Goal: Navigation & Orientation: Find specific page/section

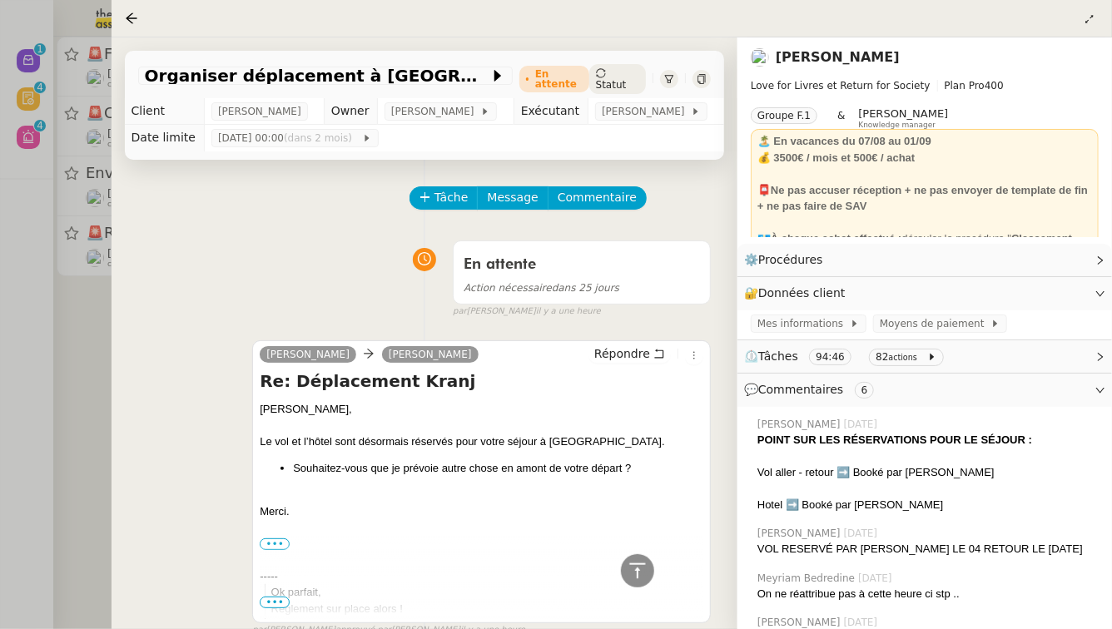
scroll to position [745, 0]
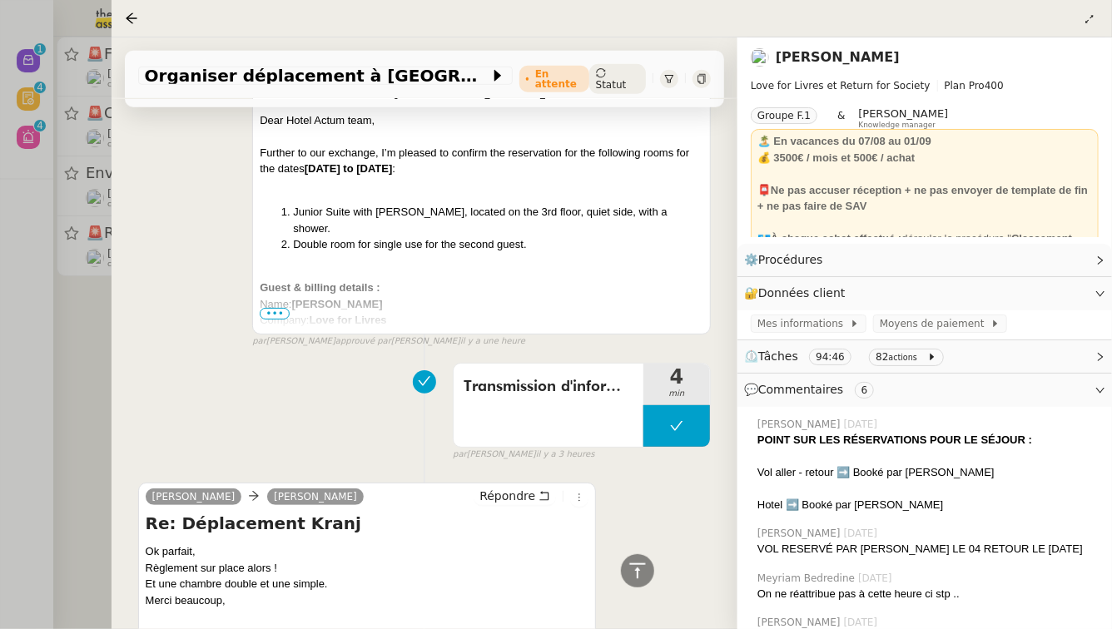
click at [0, 394] on div at bounding box center [556, 314] width 1112 height 629
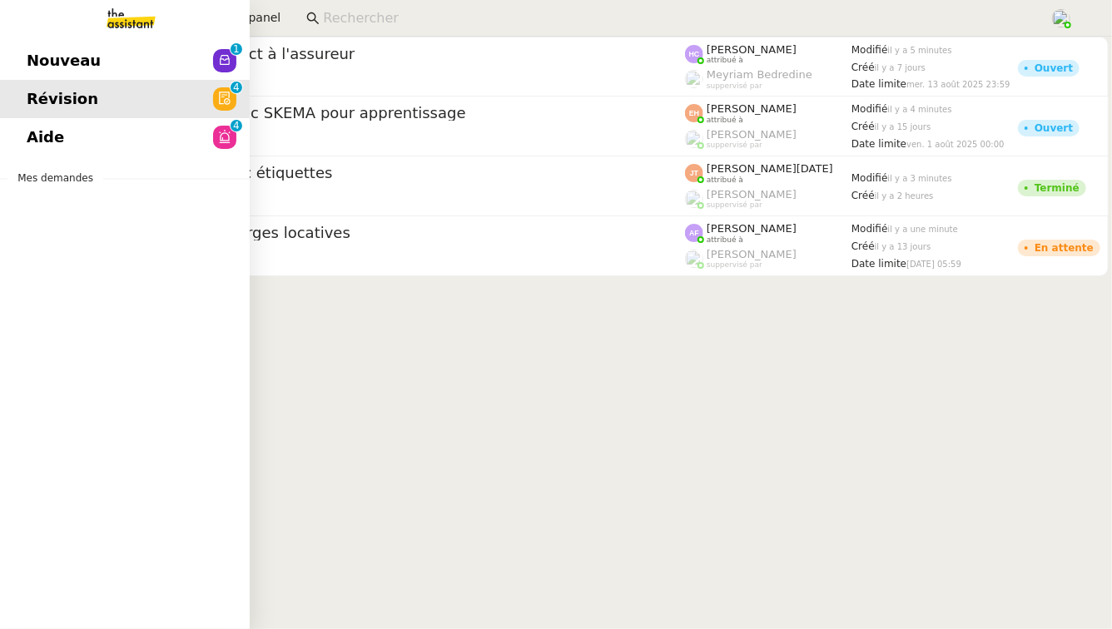
click at [142, 47] on link "Nouveau 0 1 2 3 4 5 6 7 8 9" at bounding box center [125, 61] width 250 height 38
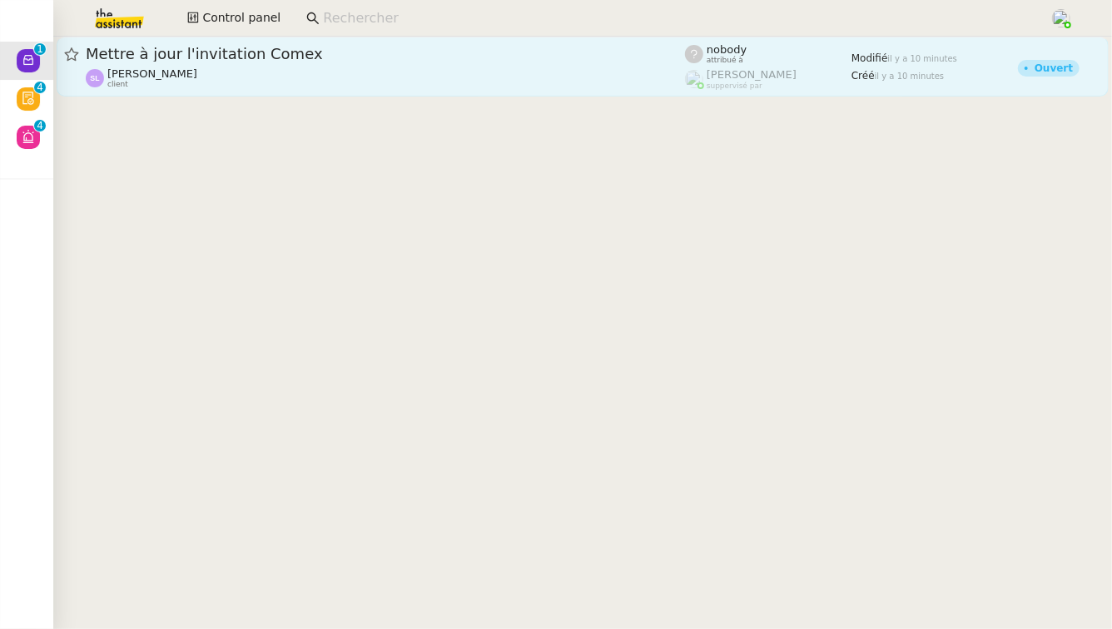
click at [378, 51] on span "Mettre à jour l'invitation Comex" at bounding box center [385, 54] width 599 height 15
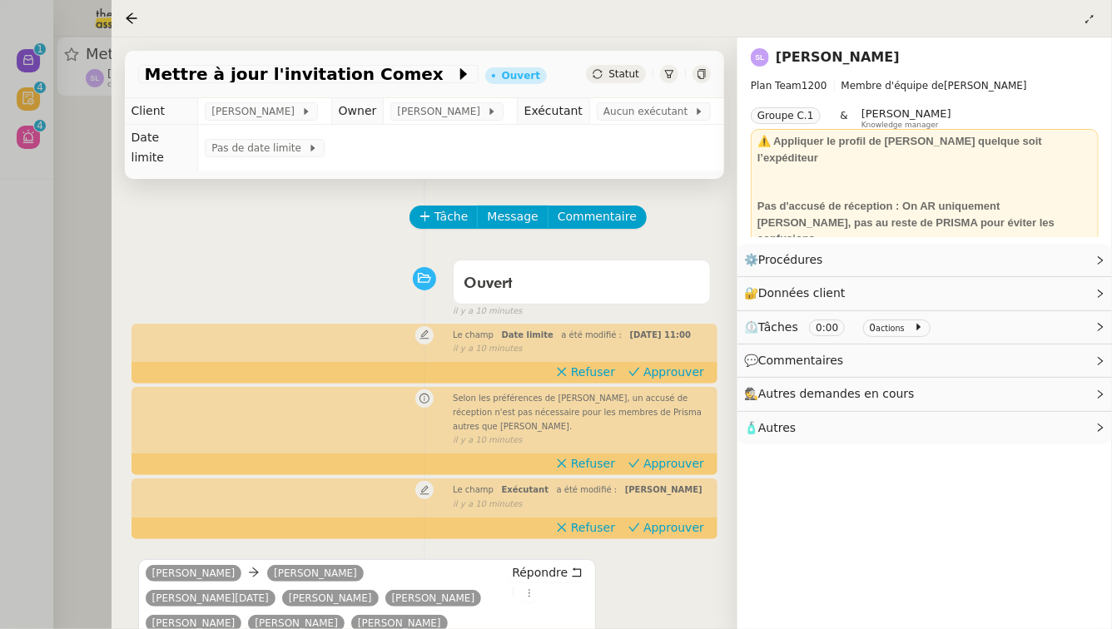
click at [38, 201] on div at bounding box center [556, 314] width 1112 height 629
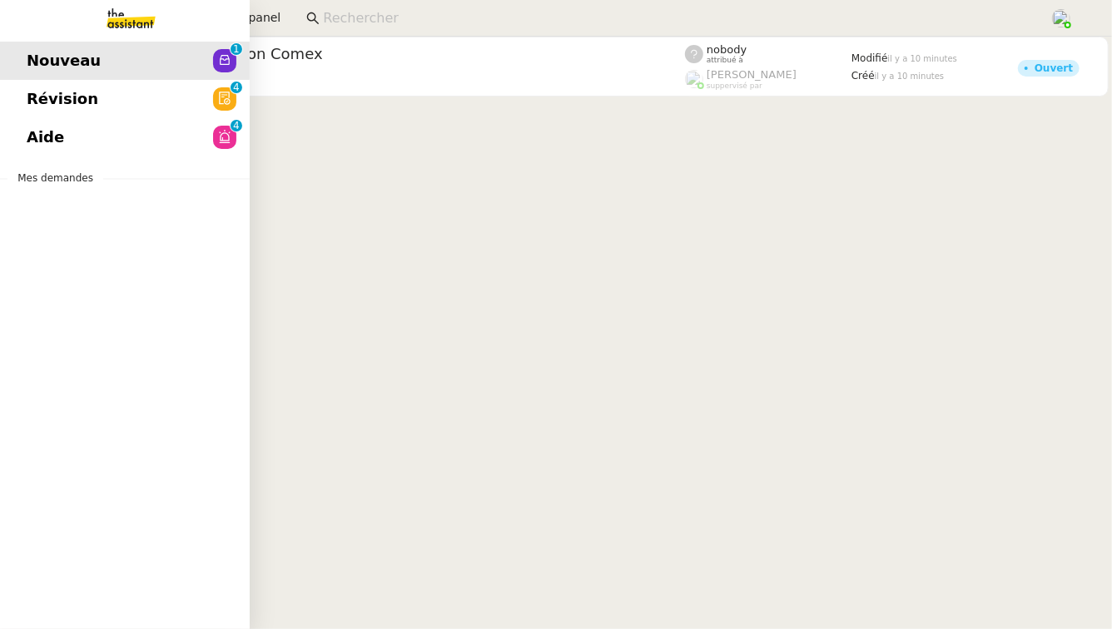
click at [49, 130] on span "Aide" at bounding box center [45, 137] width 37 height 25
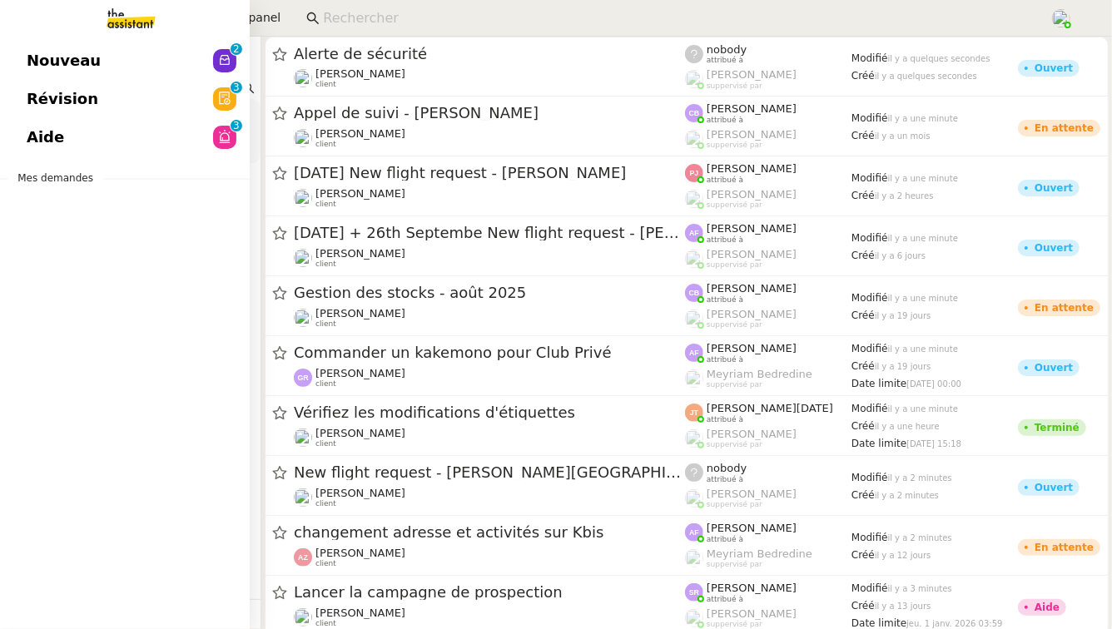
click at [112, 137] on link "Aide 0 1 2 3 4 5 6 7 8 9" at bounding box center [125, 137] width 250 height 38
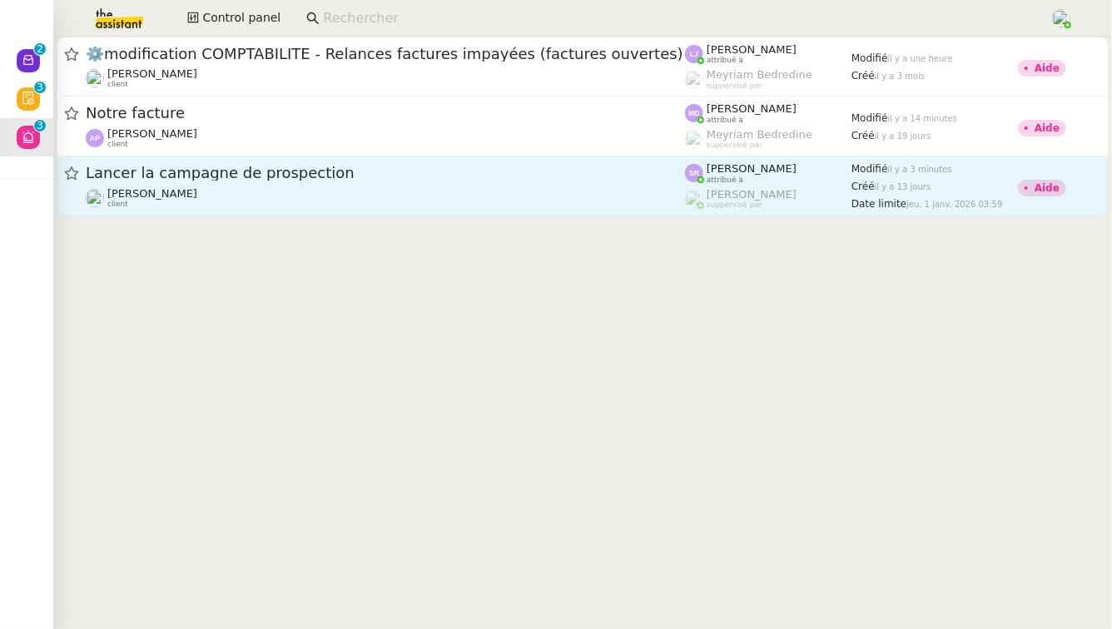
click at [250, 186] on div "Lancer la campagne de prospection [PERSON_NAME] client" at bounding box center [385, 186] width 599 height 46
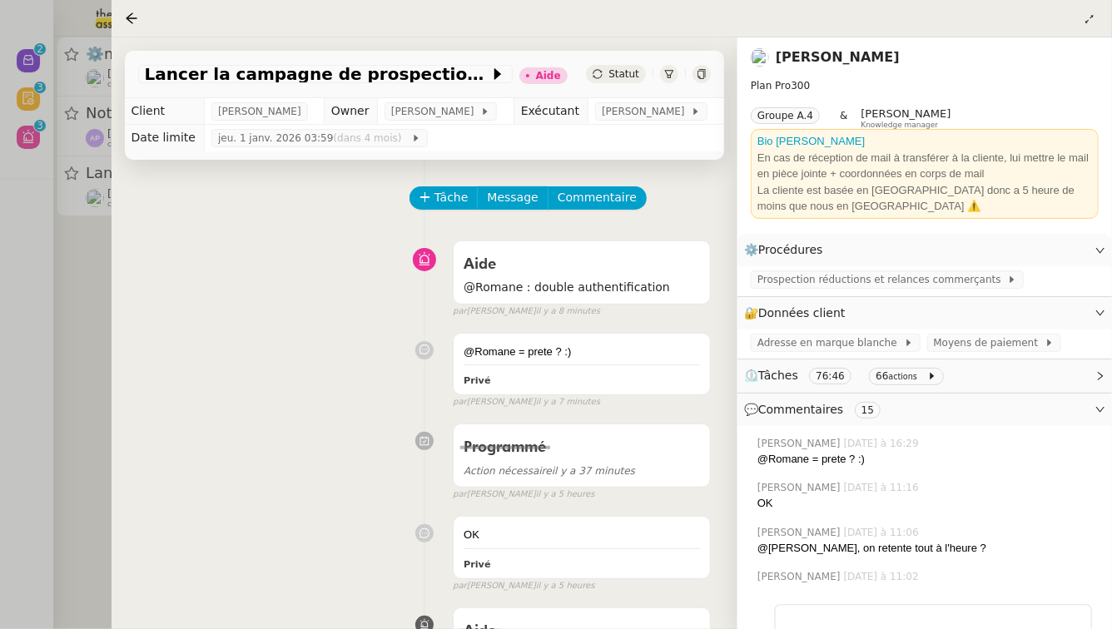
click at [87, 254] on div at bounding box center [556, 314] width 1112 height 629
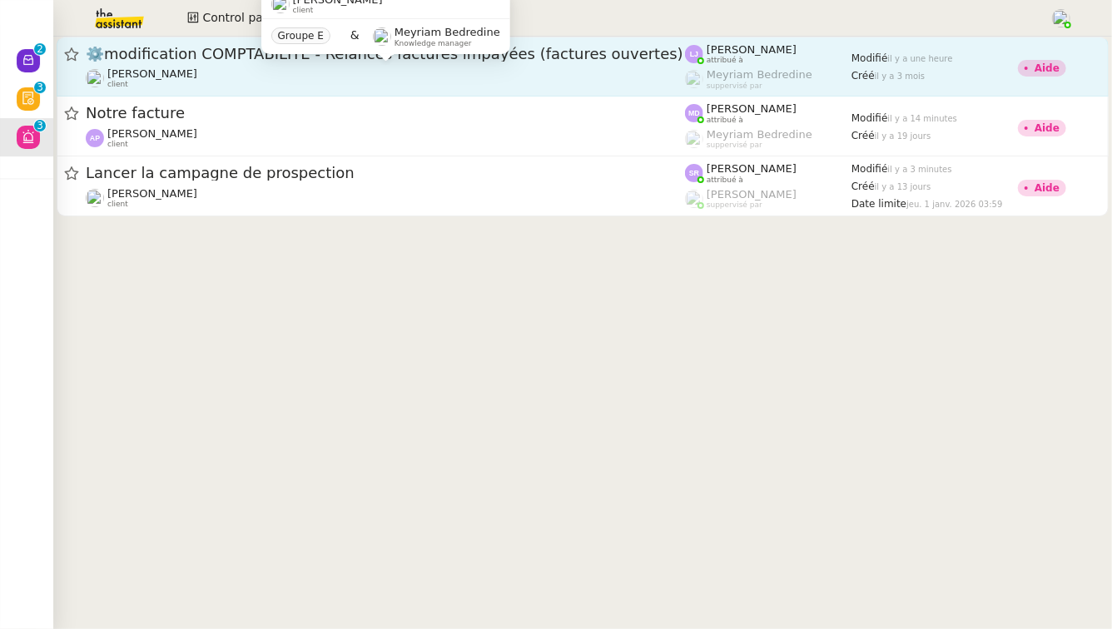
click at [240, 73] on div "[PERSON_NAME] client" at bounding box center [385, 78] width 599 height 22
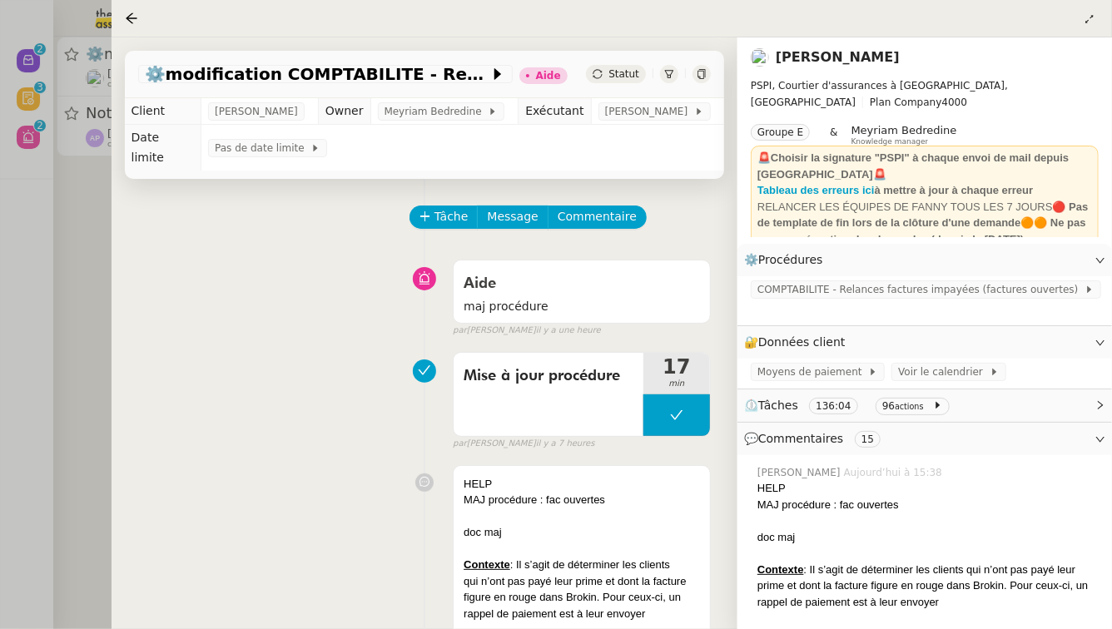
click at [6, 276] on div at bounding box center [556, 314] width 1112 height 629
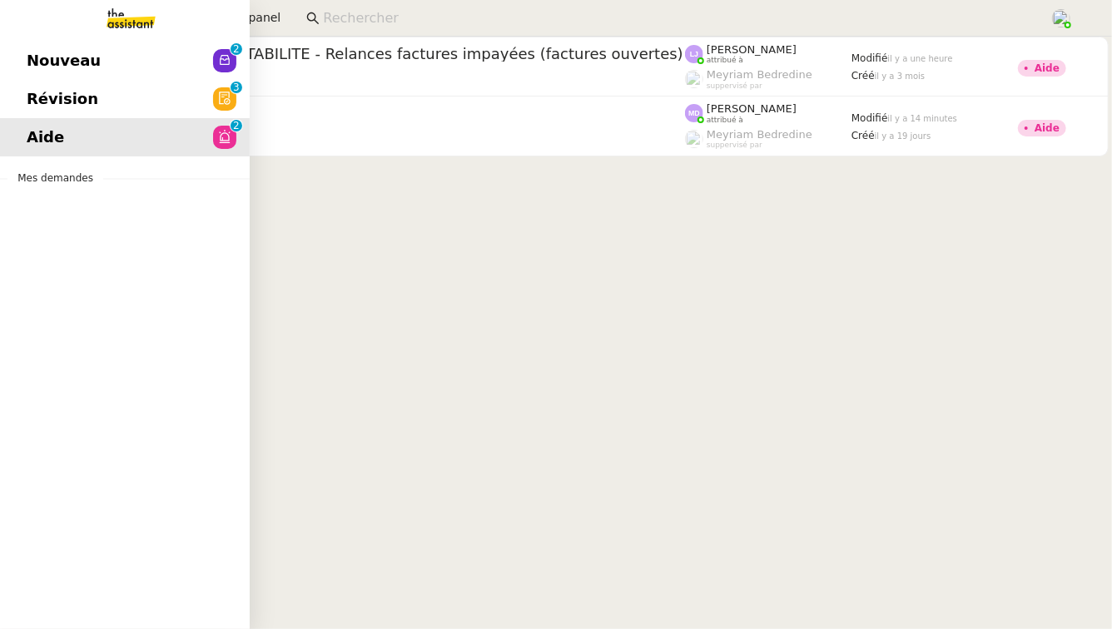
click at [42, 106] on span "Révision" at bounding box center [63, 99] width 72 height 25
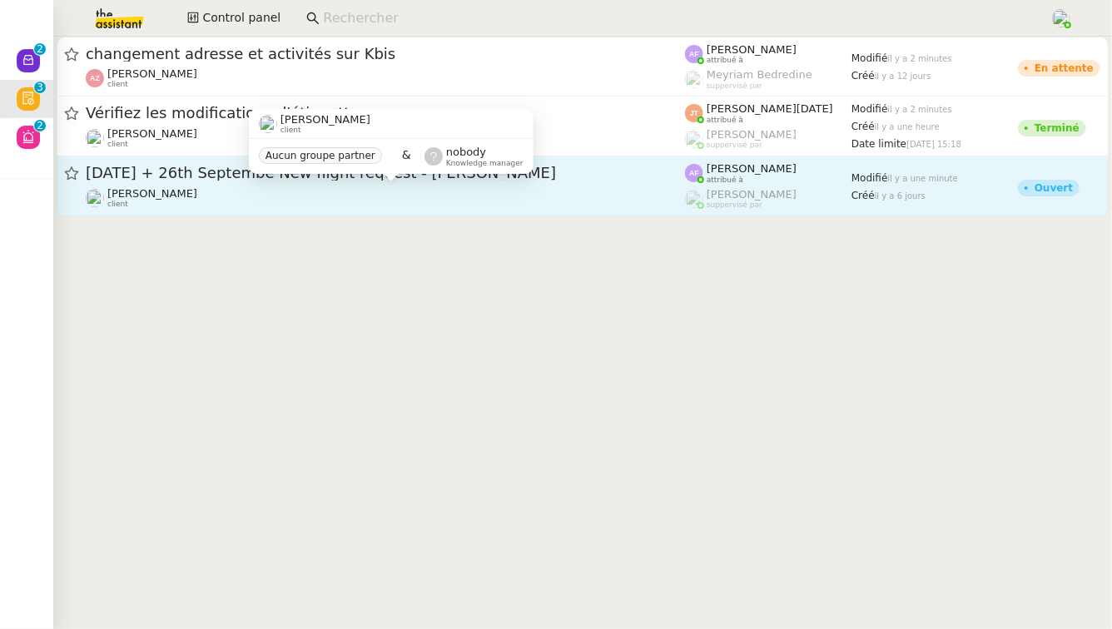
click at [334, 200] on div "Louis Frei client" at bounding box center [385, 198] width 599 height 22
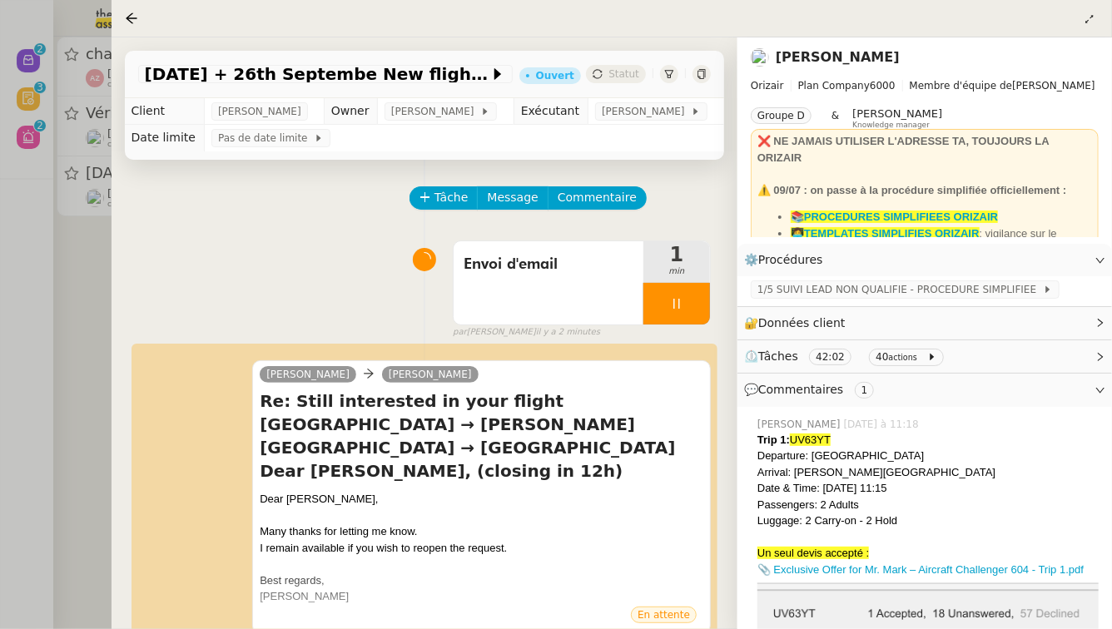
click at [61, 270] on div at bounding box center [556, 314] width 1112 height 629
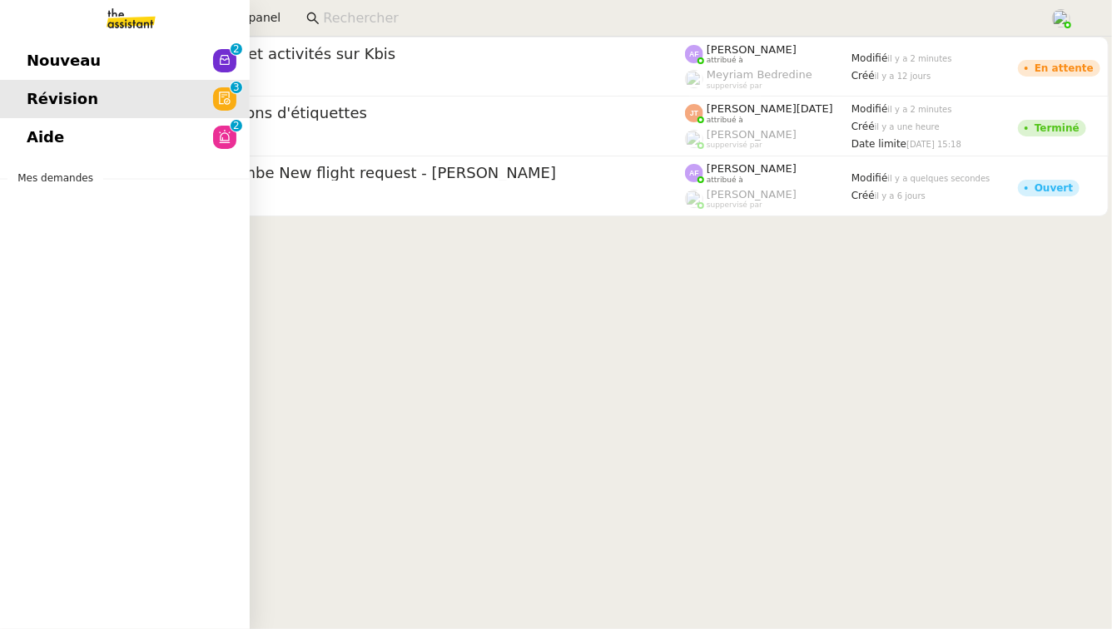
click at [40, 47] on link "Nouveau 0 1 2 3 4 5 6 7 8 9" at bounding box center [125, 61] width 250 height 38
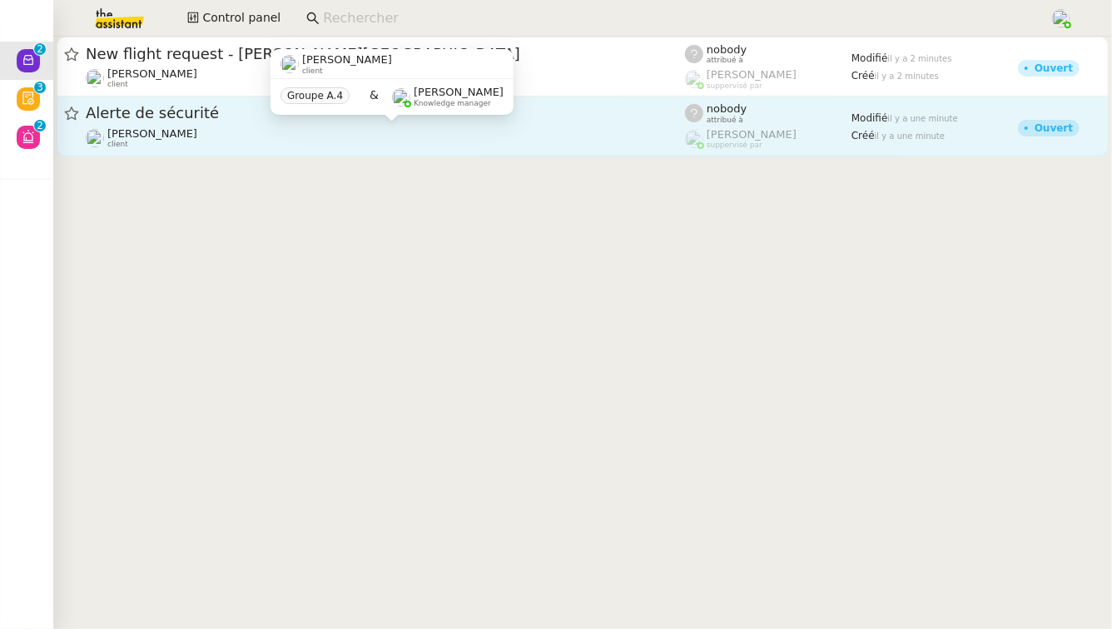
click at [275, 136] on div "Astrid Brucker client" at bounding box center [385, 138] width 599 height 22
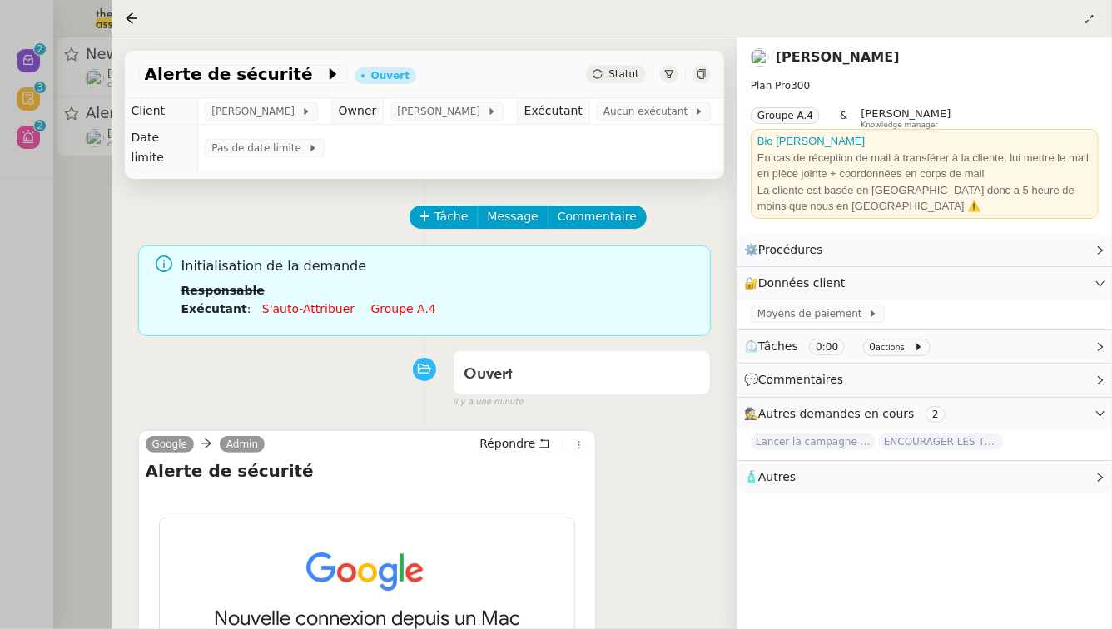
click at [53, 394] on div at bounding box center [556, 314] width 1112 height 629
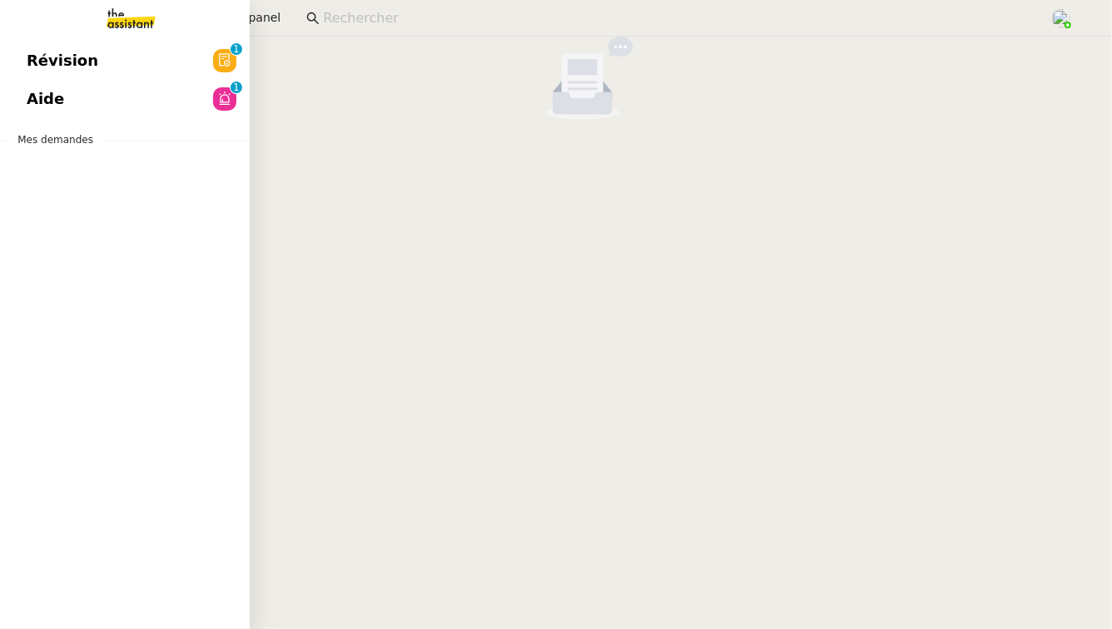
click at [80, 112] on link "Aide 0 1 2 3 4 5 6 7 8 9" at bounding box center [125, 99] width 250 height 38
